Goal: Task Accomplishment & Management: Manage account settings

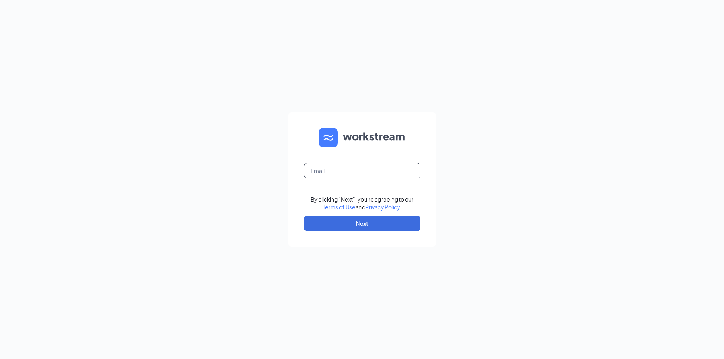
click at [328, 170] on input "text" at bounding box center [362, 171] width 116 height 16
click at [334, 173] on input "text" at bounding box center [362, 171] width 116 height 16
type input "refuel180@refuelmarket.com"
click at [346, 221] on button "Next" at bounding box center [362, 224] width 116 height 16
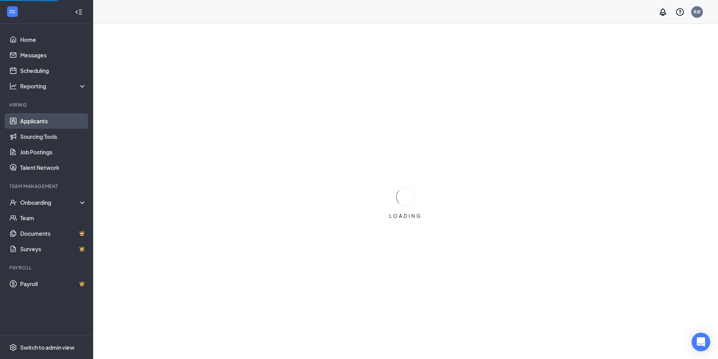
click at [34, 121] on link "Applicants" at bounding box center [53, 121] width 66 height 16
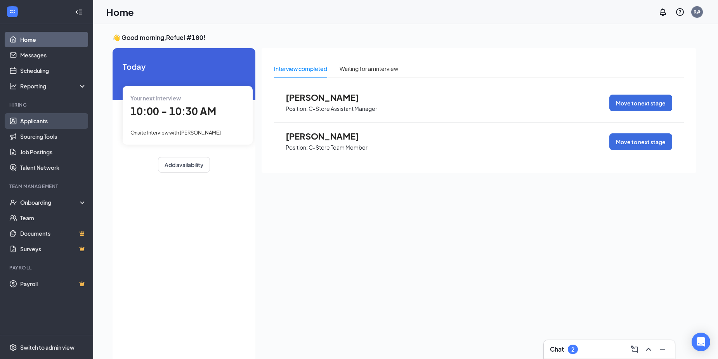
click at [32, 121] on link "Applicants" at bounding box center [53, 121] width 66 height 16
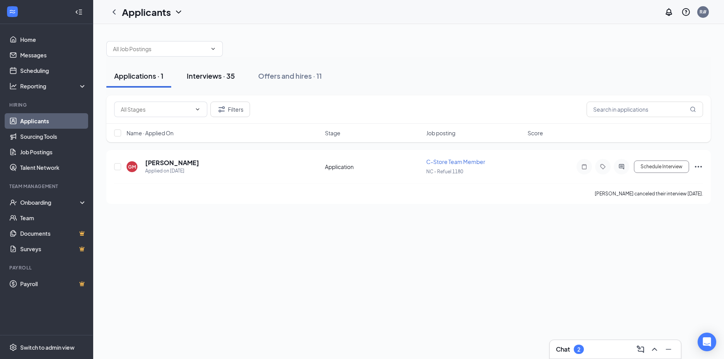
click at [215, 76] on div "Interviews · 35" at bounding box center [211, 76] width 48 height 10
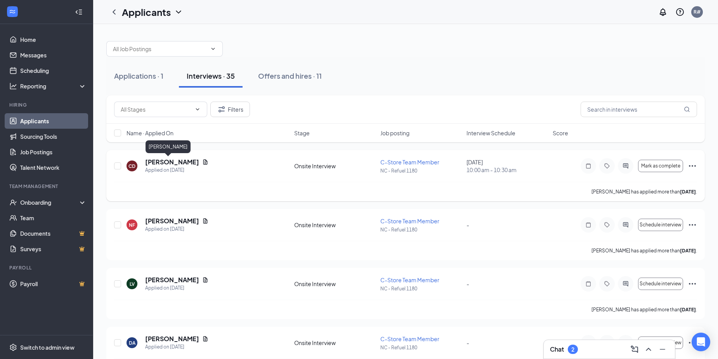
click at [153, 161] on h5 "[PERSON_NAME]" at bounding box center [172, 162] width 54 height 9
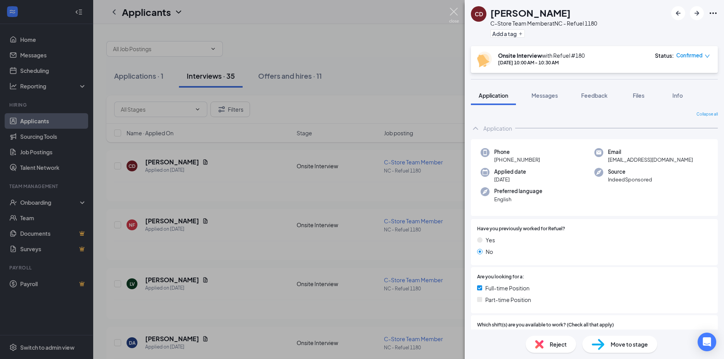
click at [453, 9] on img at bounding box center [454, 15] width 10 height 15
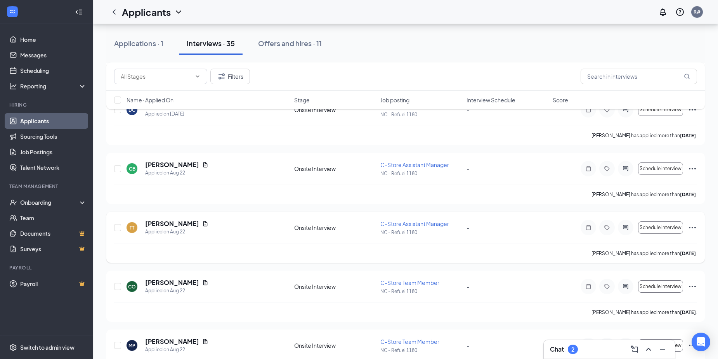
scroll to position [382, 0]
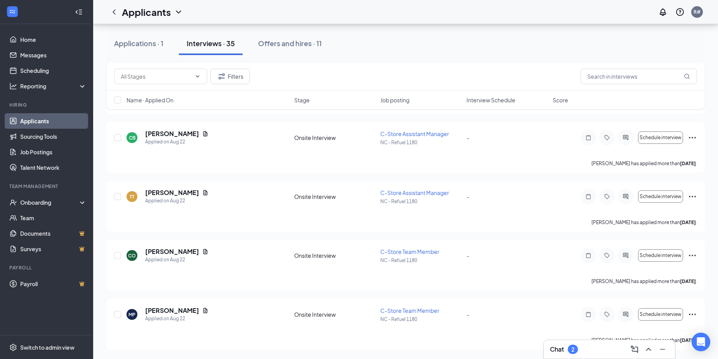
click at [206, 45] on div "Interviews · 35" at bounding box center [211, 43] width 48 height 10
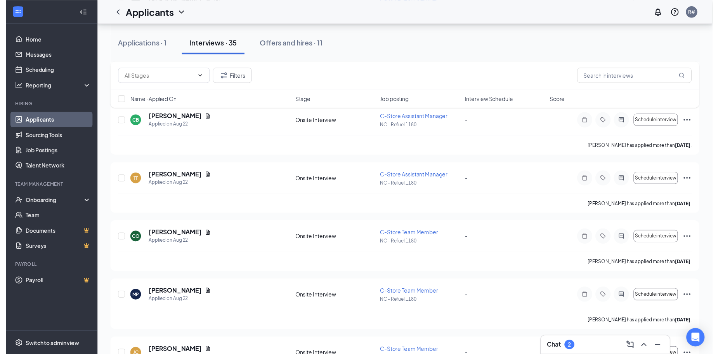
scroll to position [499, 0]
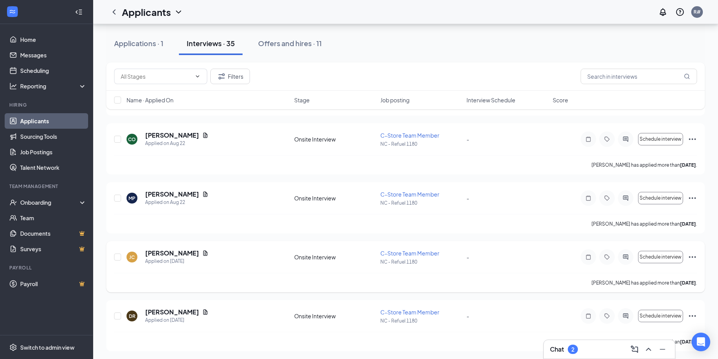
click at [159, 255] on h5 "[PERSON_NAME]" at bounding box center [172, 253] width 54 height 9
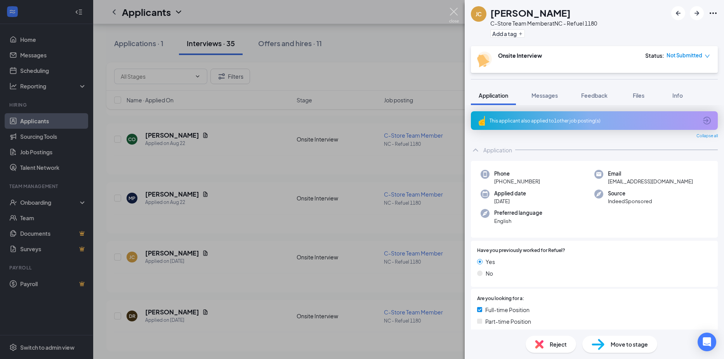
click at [452, 11] on img at bounding box center [454, 15] width 10 height 15
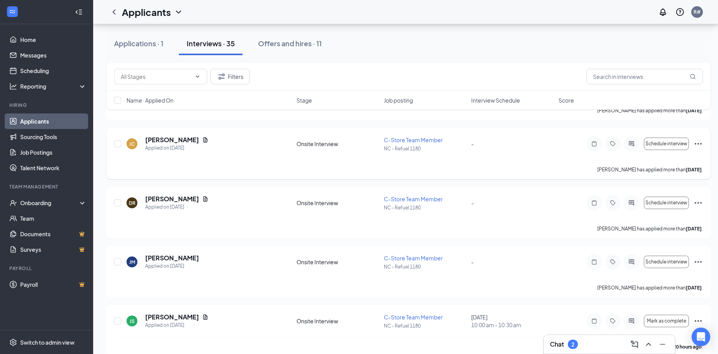
scroll to position [615, 0]
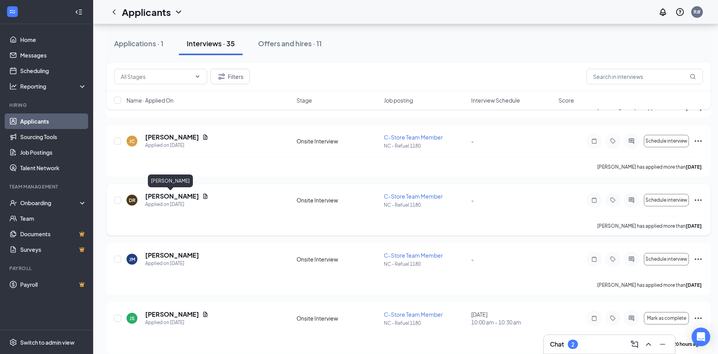
click at [169, 195] on h5 "[PERSON_NAME]" at bounding box center [172, 196] width 54 height 9
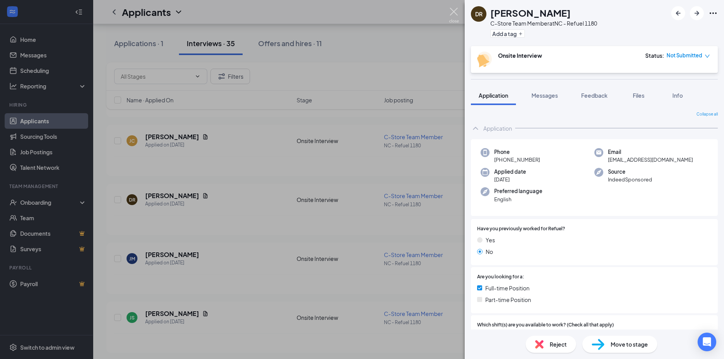
click at [455, 11] on img at bounding box center [454, 15] width 10 height 15
